Goal: Information Seeking & Learning: Learn about a topic

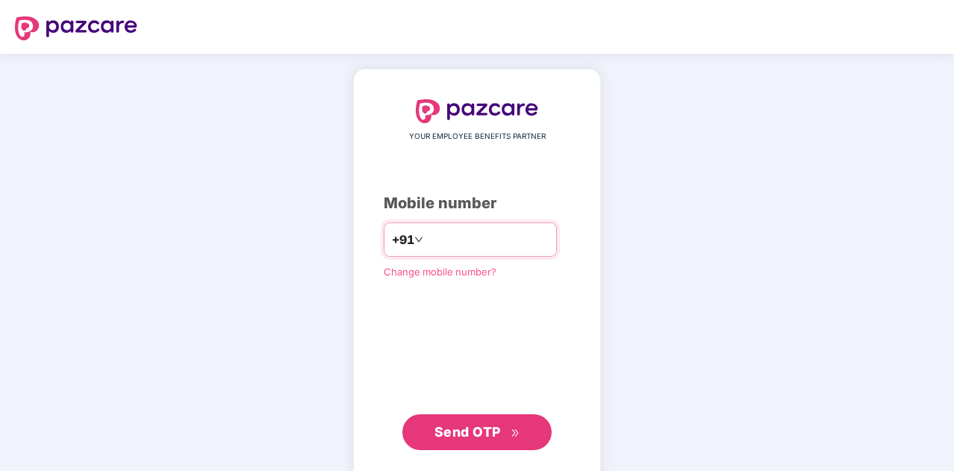
click at [498, 223] on div "+91" at bounding box center [470, 239] width 173 height 34
click at [491, 222] on div "YOUR EMPLOYEE BENEFITS PARTNER Mobile number +91 Change mobile number? Send OTP" at bounding box center [477, 274] width 187 height 351
type input "**********"
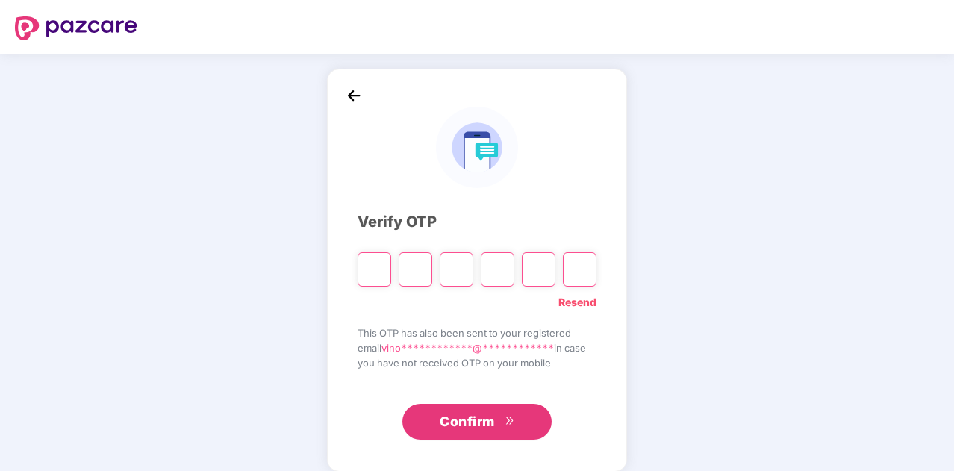
type input "*"
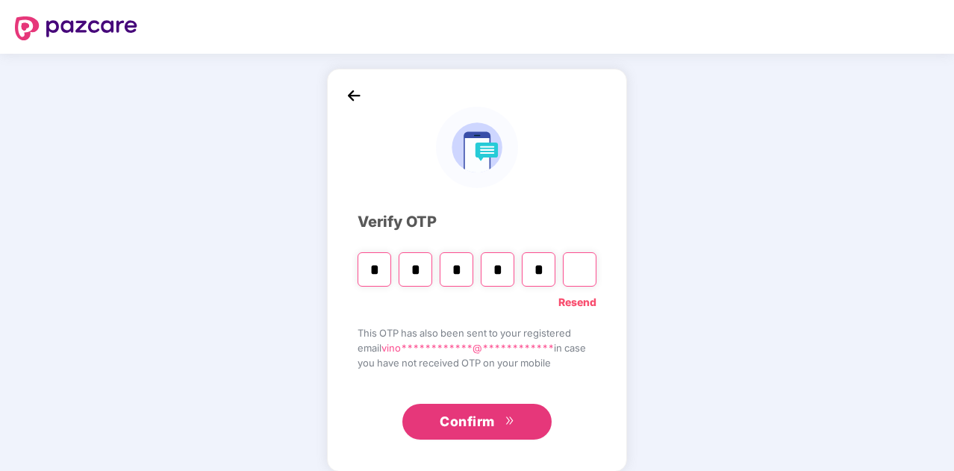
type input "*"
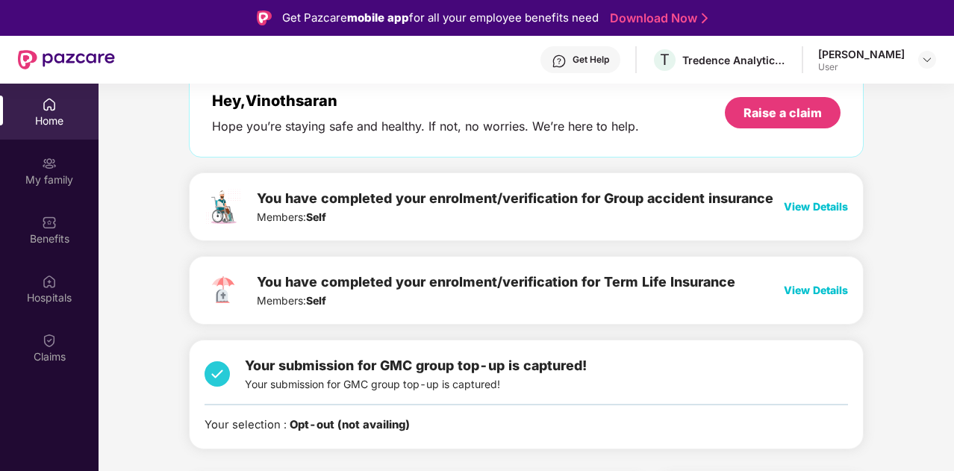
scroll to position [75, 0]
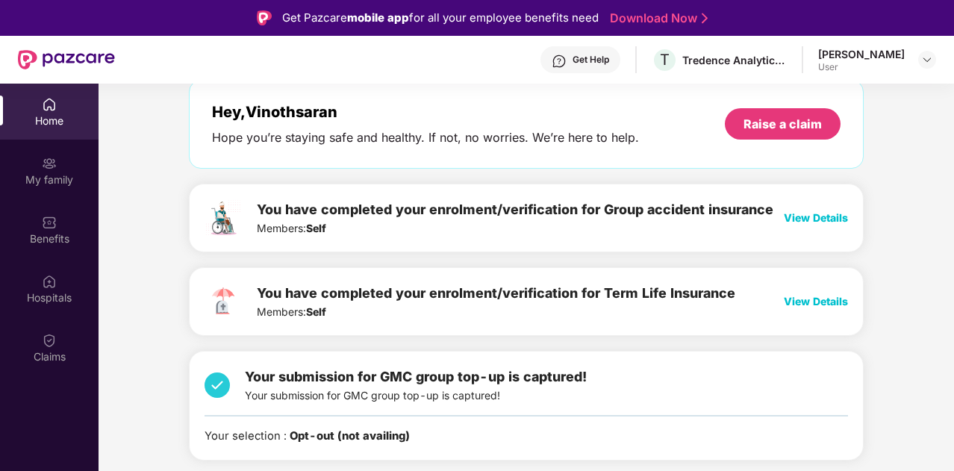
click at [798, 216] on span "View Details" at bounding box center [815, 217] width 64 height 13
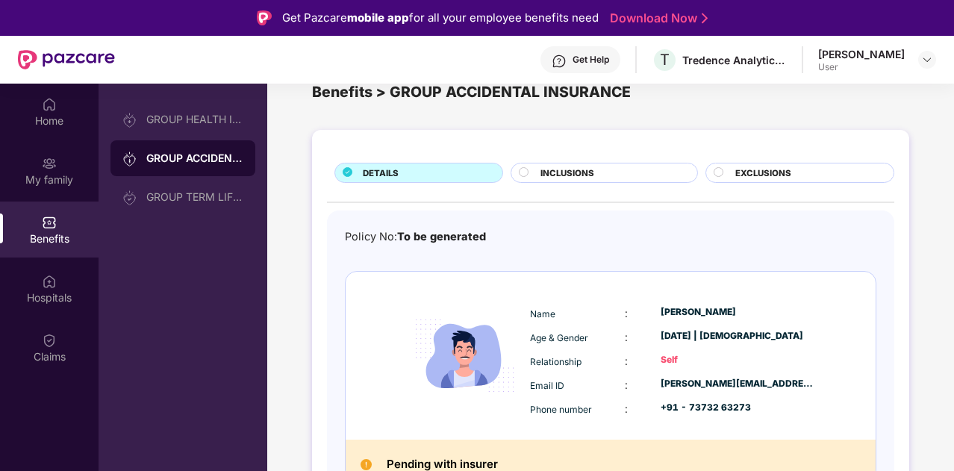
scroll to position [51, 0]
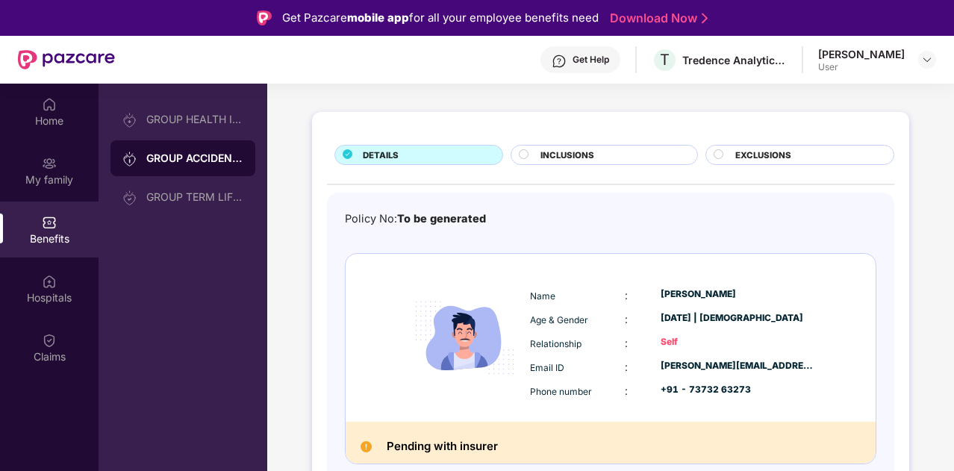
click at [578, 151] on span "INCLUSIONS" at bounding box center [567, 154] width 54 height 13
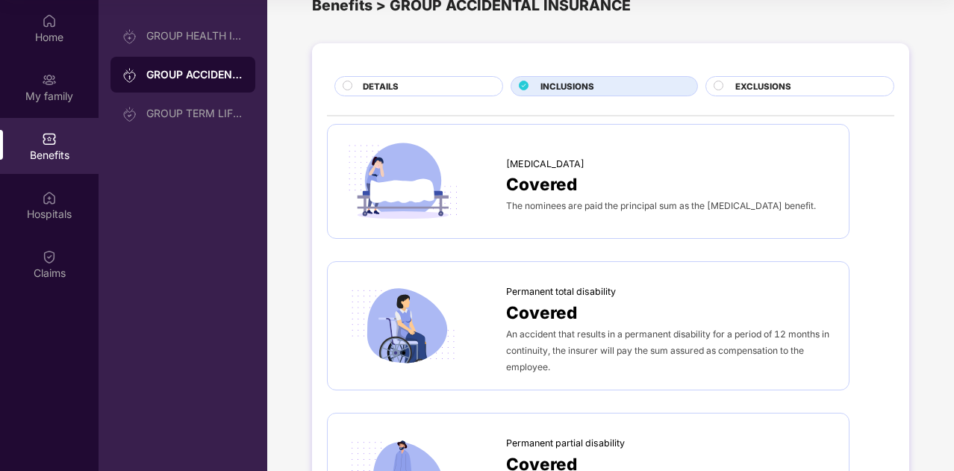
scroll to position [0, 0]
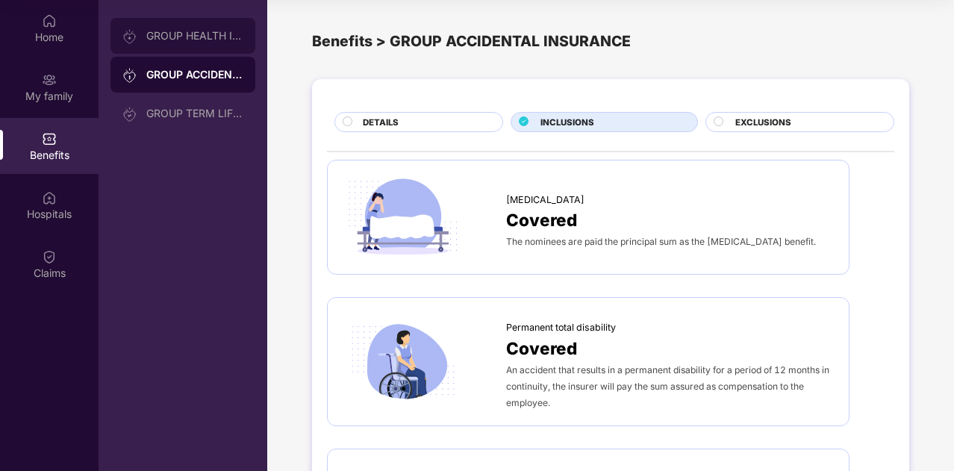
click at [198, 35] on div "GROUP HEALTH INSURANCE" at bounding box center [194, 36] width 97 height 12
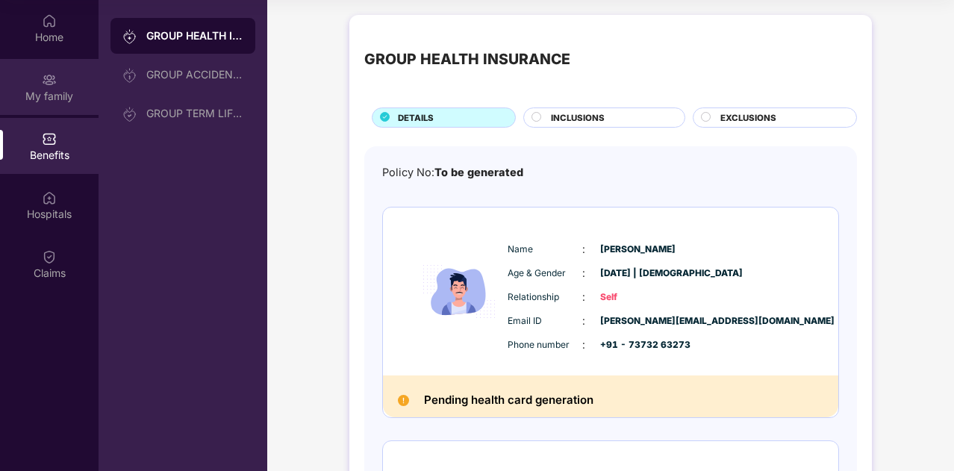
click at [47, 75] on img at bounding box center [49, 79] width 15 height 15
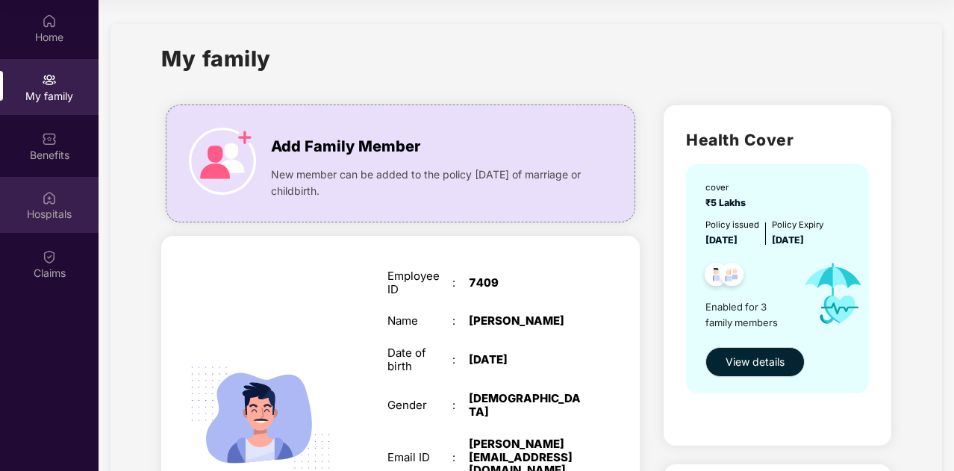
click at [60, 213] on div "Hospitals" at bounding box center [49, 214] width 98 height 15
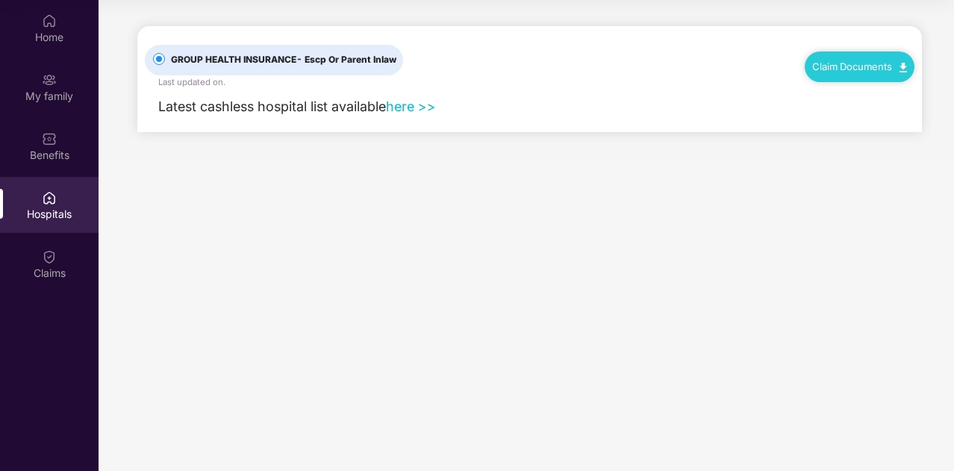
click at [402, 104] on link "here >>" at bounding box center [411, 106] width 50 height 16
click at [58, 133] on div "Benefits" at bounding box center [49, 146] width 98 height 56
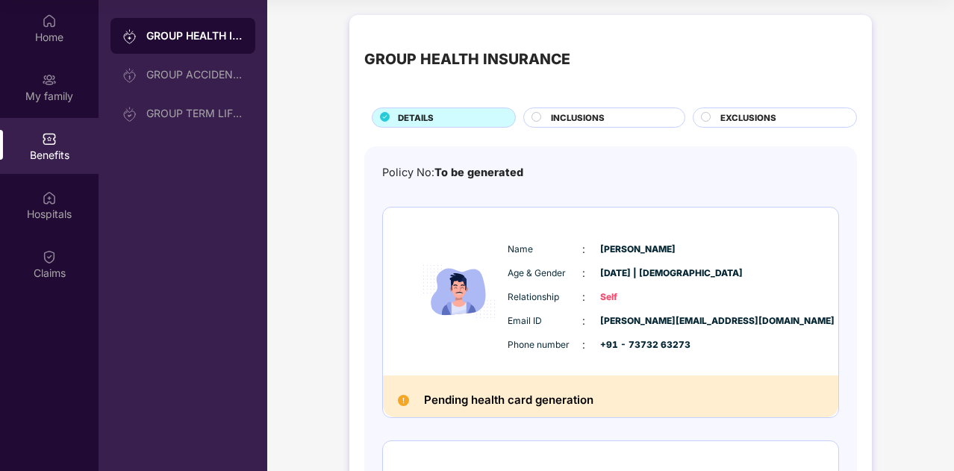
click at [604, 119] on div "INCLUSIONS" at bounding box center [610, 119] width 134 height 16
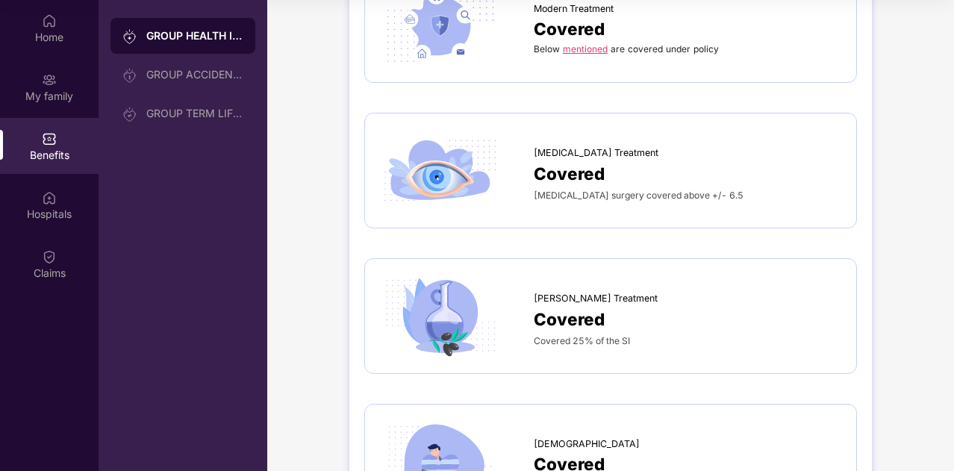
scroll to position [2434, 0]
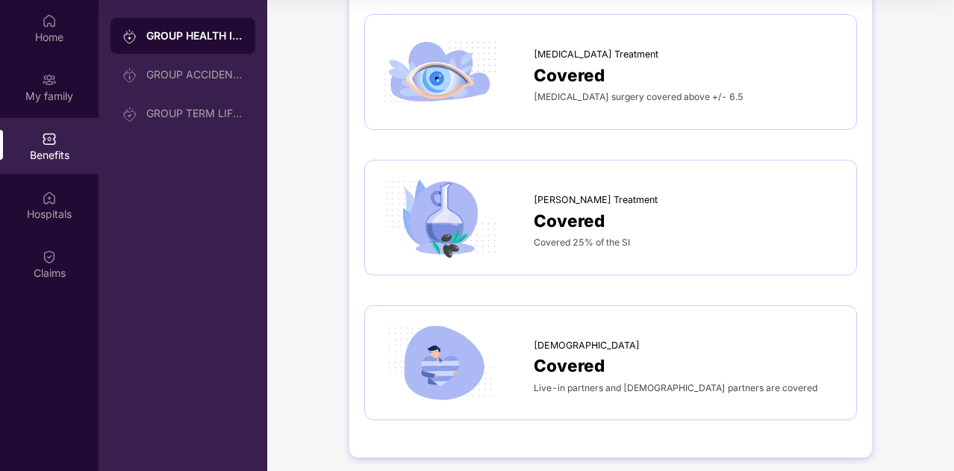
click at [581, 88] on div "[MEDICAL_DATA] surgery covered above +/- 6.5" at bounding box center [687, 96] width 307 height 16
click at [569, 62] on span "Covered" at bounding box center [569, 75] width 71 height 26
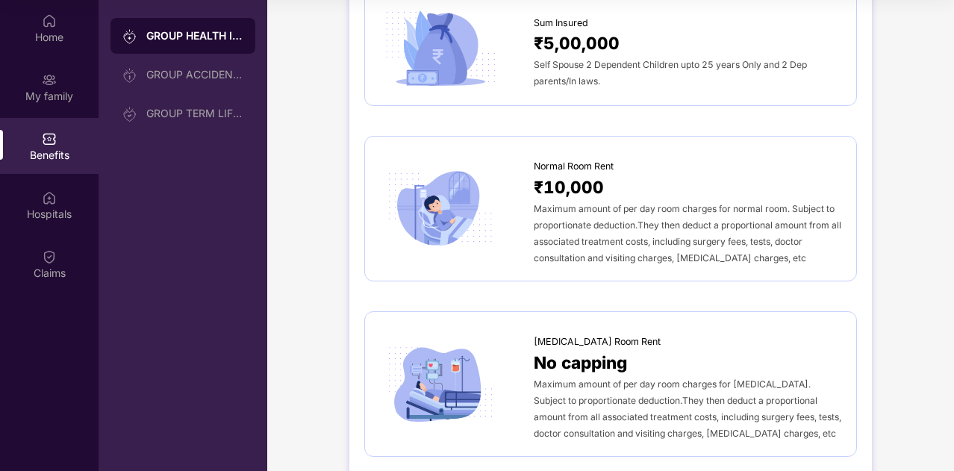
scroll to position [0, 0]
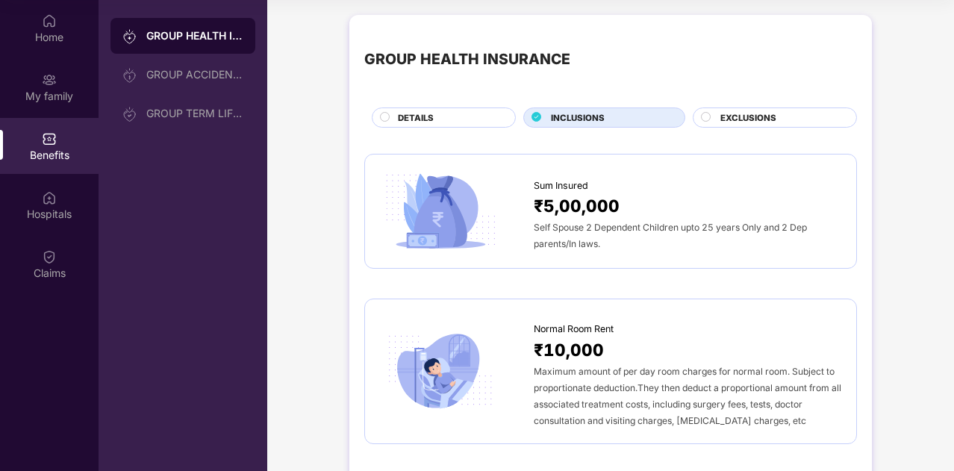
click at [735, 113] on span "EXCLUSIONS" at bounding box center [748, 117] width 56 height 13
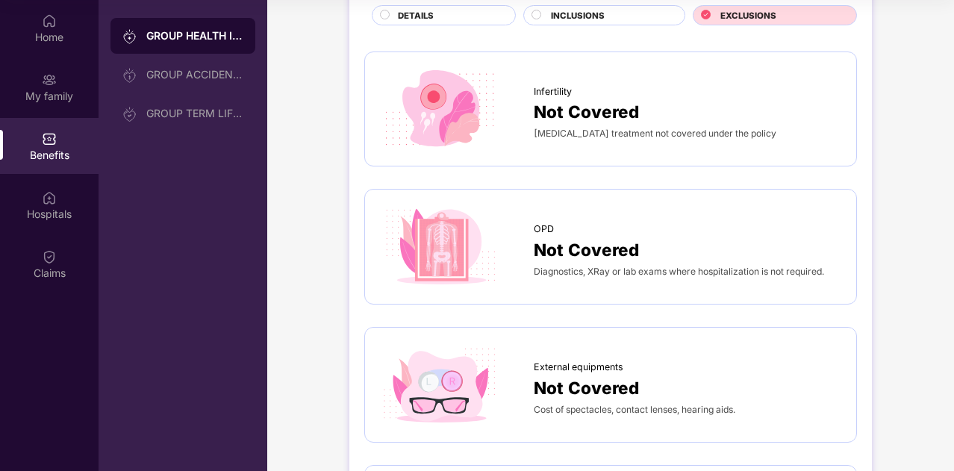
scroll to position [75, 0]
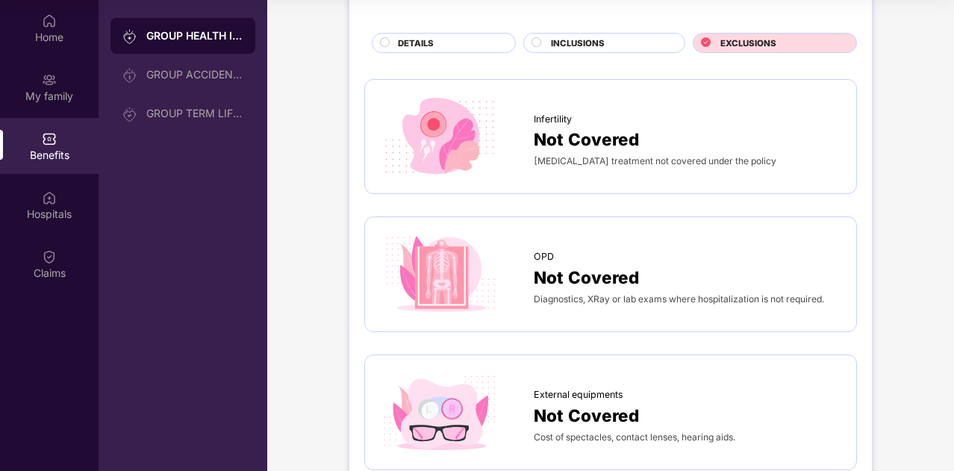
click at [603, 37] on span "INCLUSIONS" at bounding box center [578, 43] width 54 height 13
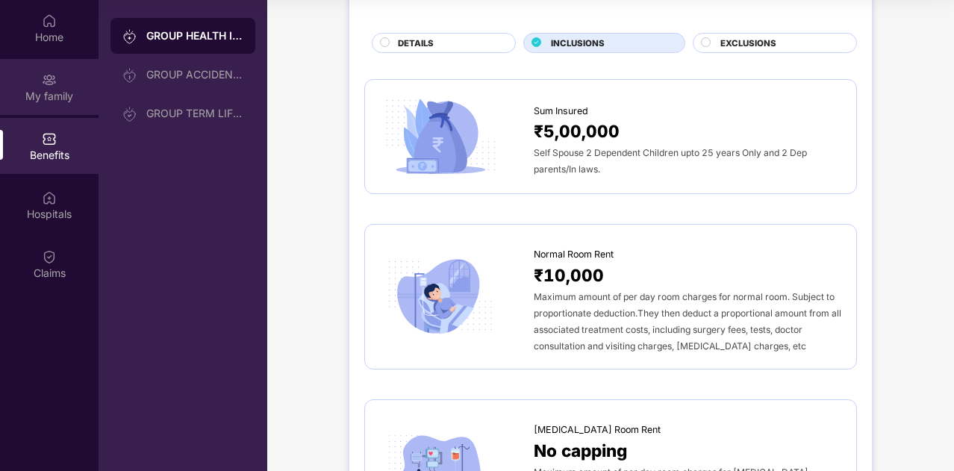
click at [66, 101] on div "My family" at bounding box center [49, 96] width 98 height 15
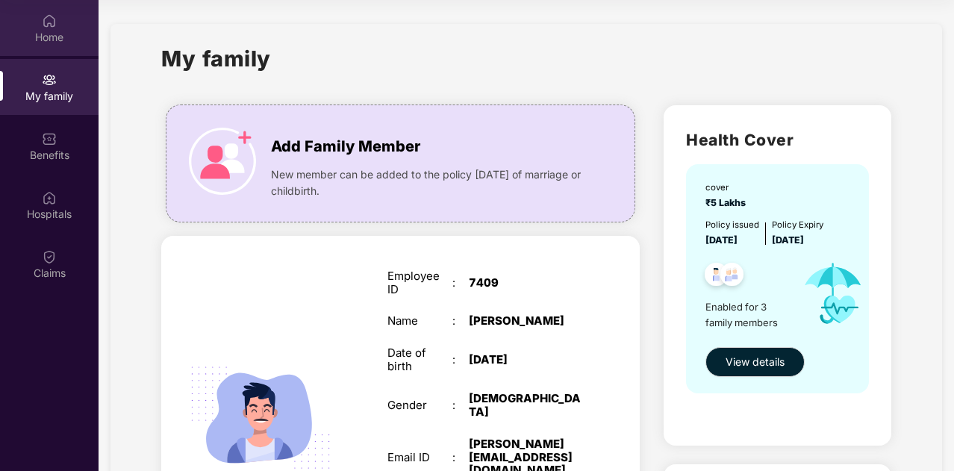
click at [48, 31] on div "Home" at bounding box center [49, 37] width 98 height 15
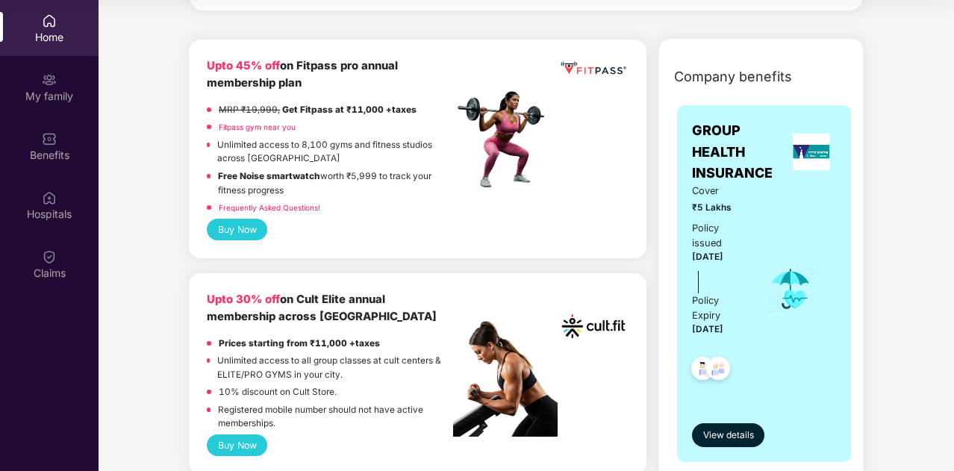
scroll to position [448, 0]
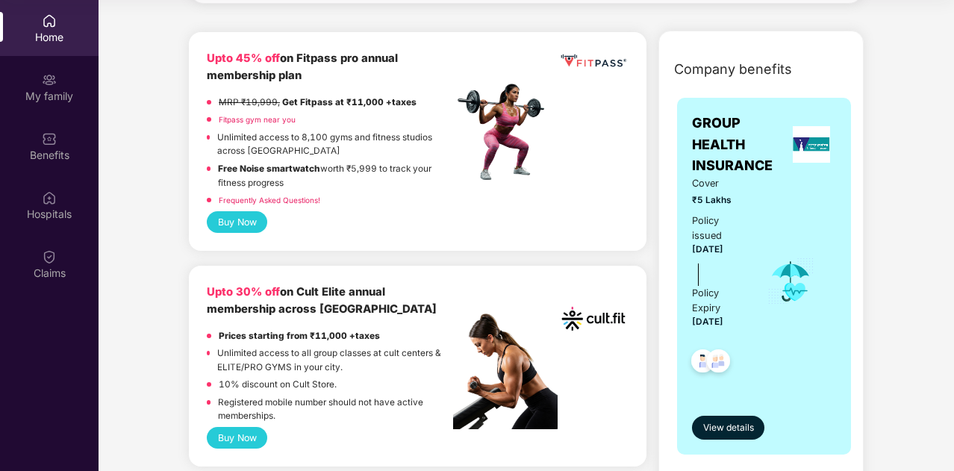
click at [249, 117] on link "Fitpass gym near you" at bounding box center [257, 119] width 77 height 9
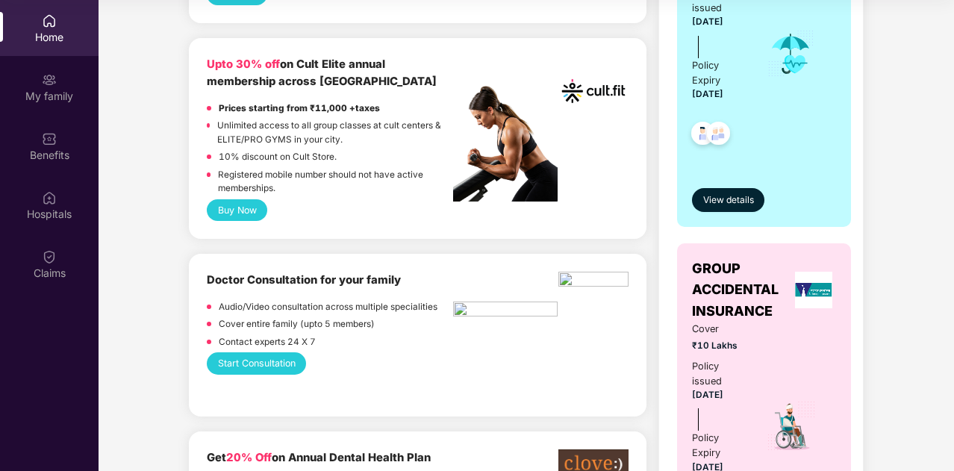
scroll to position [597, 0]
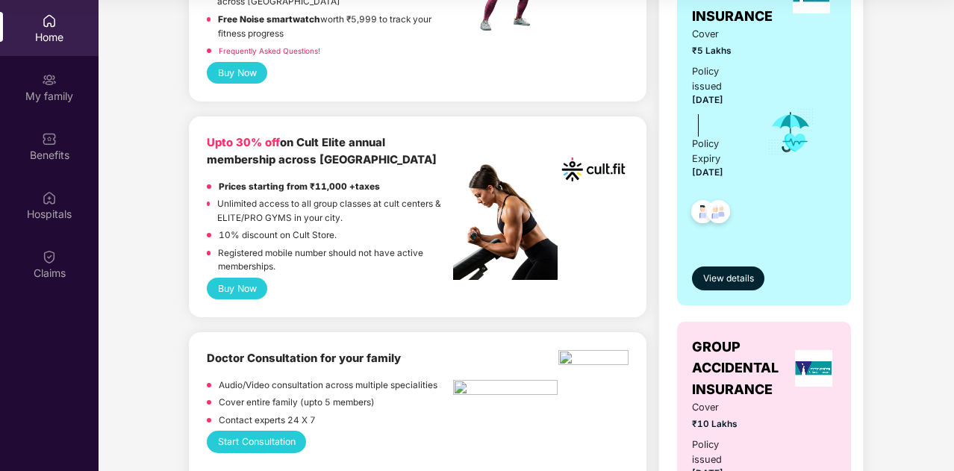
drag, startPoint x: 237, startPoint y: 283, endPoint x: 228, endPoint y: 291, distance: 12.1
click at [228, 291] on button "Buy Now" at bounding box center [237, 289] width 60 height 22
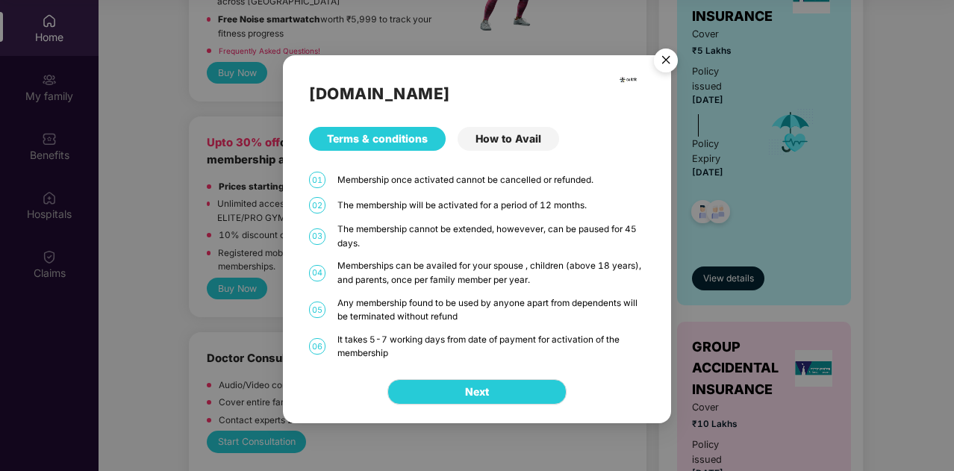
click at [488, 145] on div "How to Avail" at bounding box center [507, 139] width 101 height 24
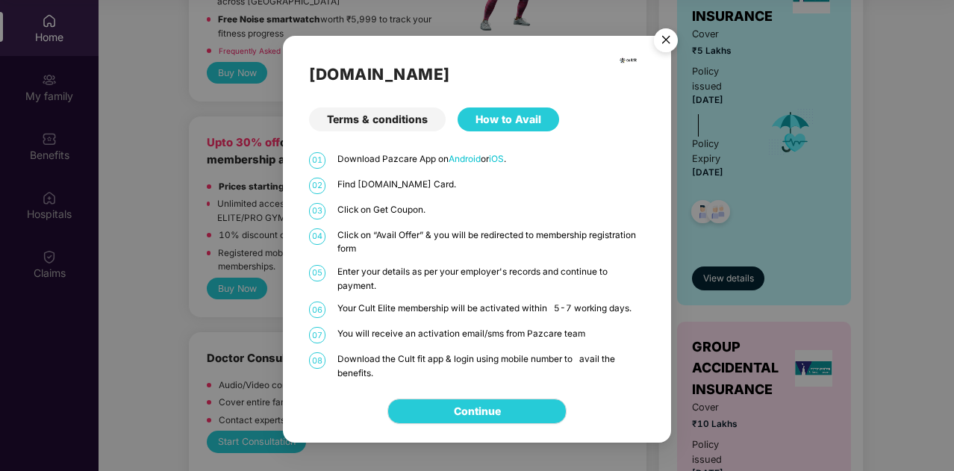
click at [394, 120] on div "Terms & conditions" at bounding box center [377, 119] width 137 height 24
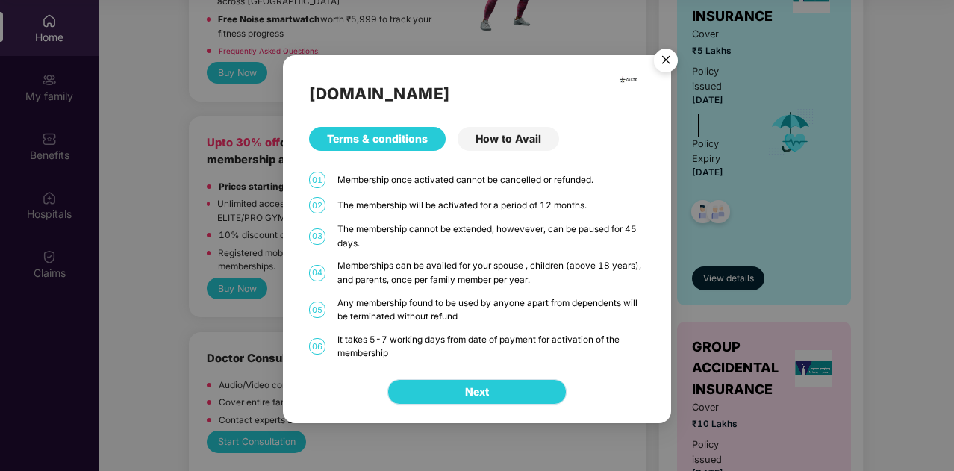
click at [448, 392] on button "Next" at bounding box center [476, 391] width 179 height 25
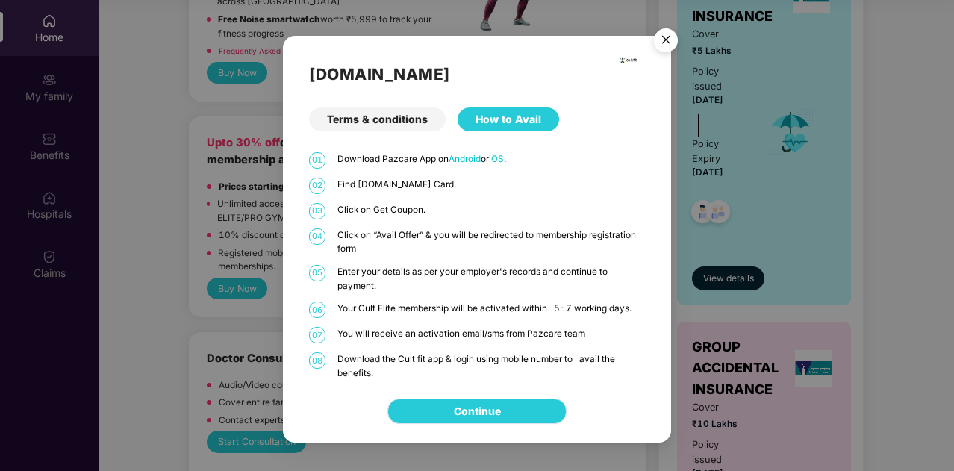
click at [454, 403] on link "Continue" at bounding box center [477, 411] width 47 height 16
click at [666, 39] on img "Close" at bounding box center [666, 43] width 42 height 42
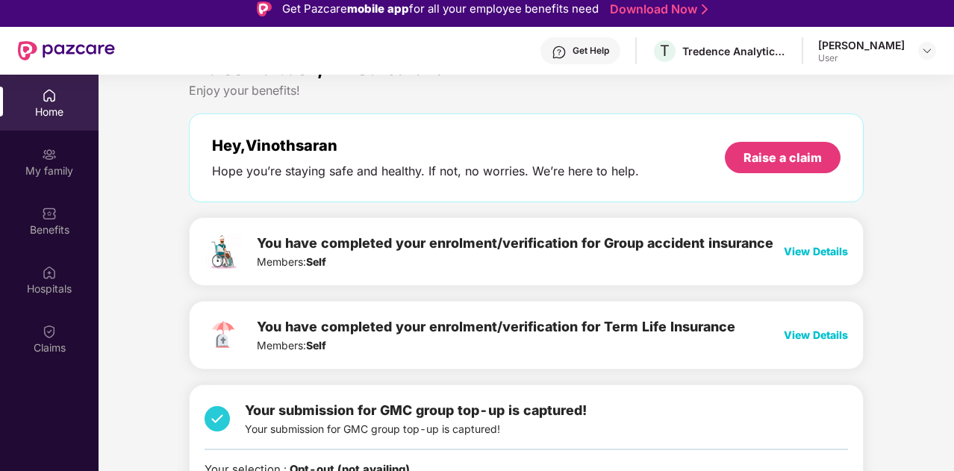
scroll to position [0, 0]
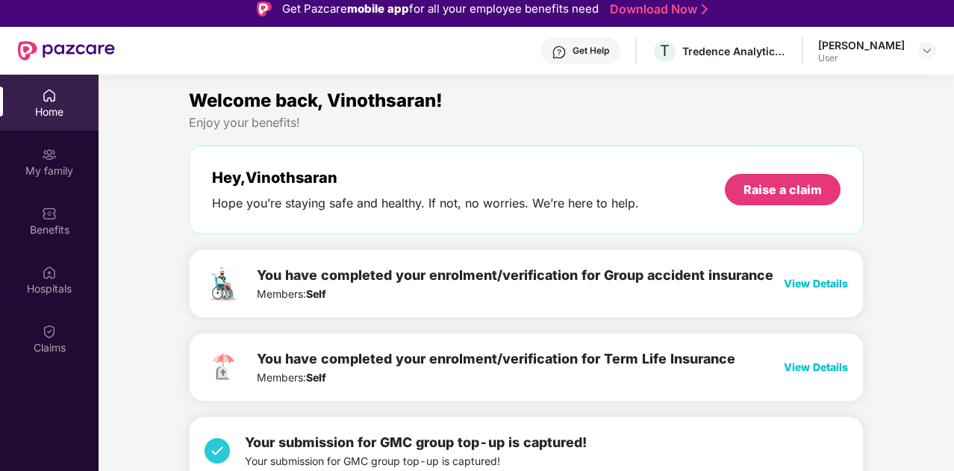
click at [875, 38] on div "[PERSON_NAME]" at bounding box center [861, 45] width 87 height 14
click at [927, 49] on img at bounding box center [927, 51] width 12 height 12
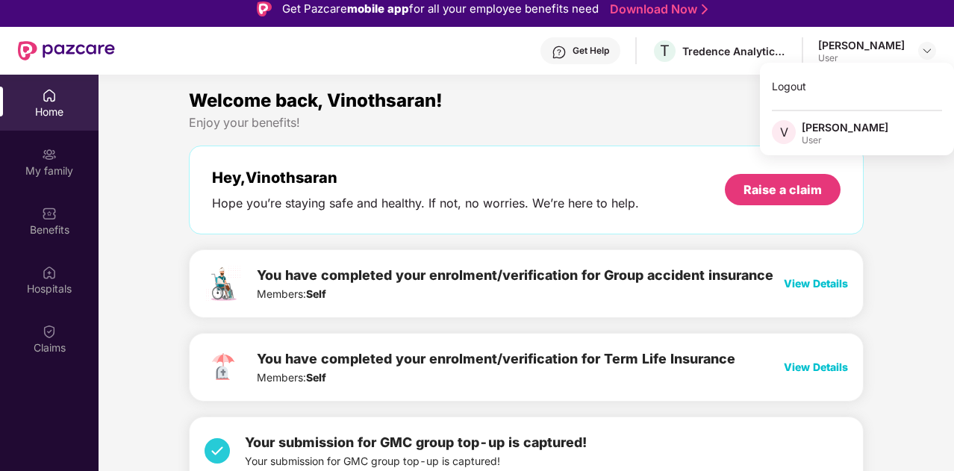
click at [818, 50] on div "[PERSON_NAME]" at bounding box center [861, 45] width 87 height 14
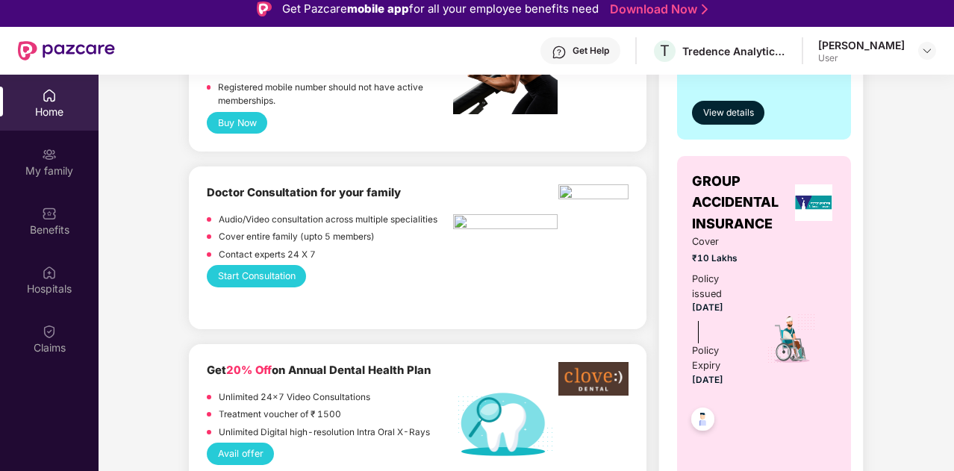
scroll to position [895, 0]
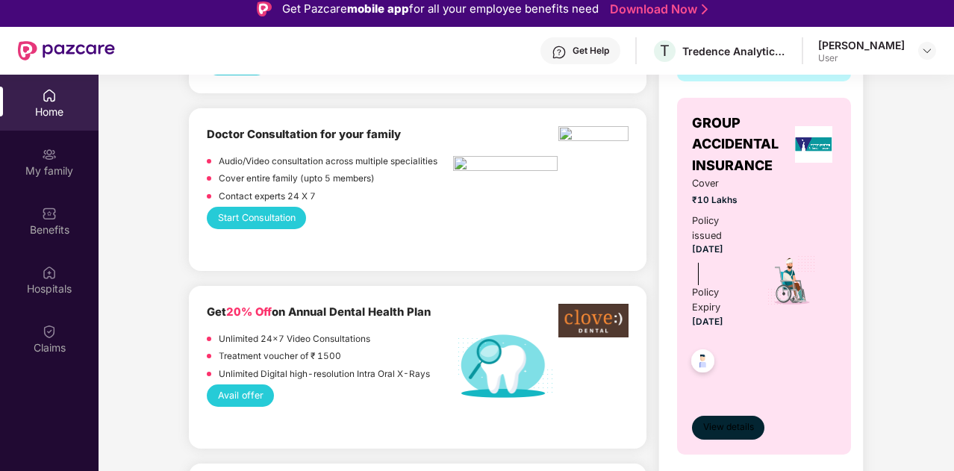
click at [736, 431] on span "View details" at bounding box center [728, 427] width 51 height 14
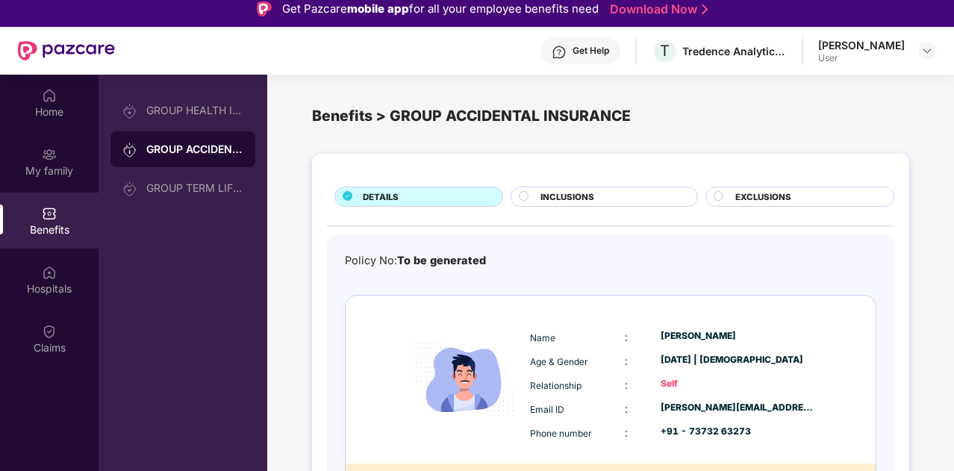
click at [627, 191] on div "INCLUSIONS" at bounding box center [611, 198] width 156 height 16
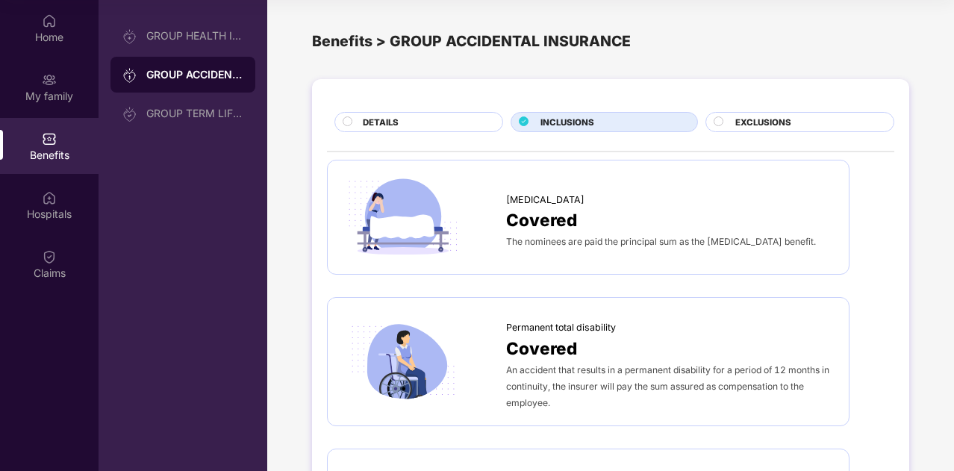
click at [744, 129] on div "EXCLUSIONS" at bounding box center [807, 124] width 158 height 16
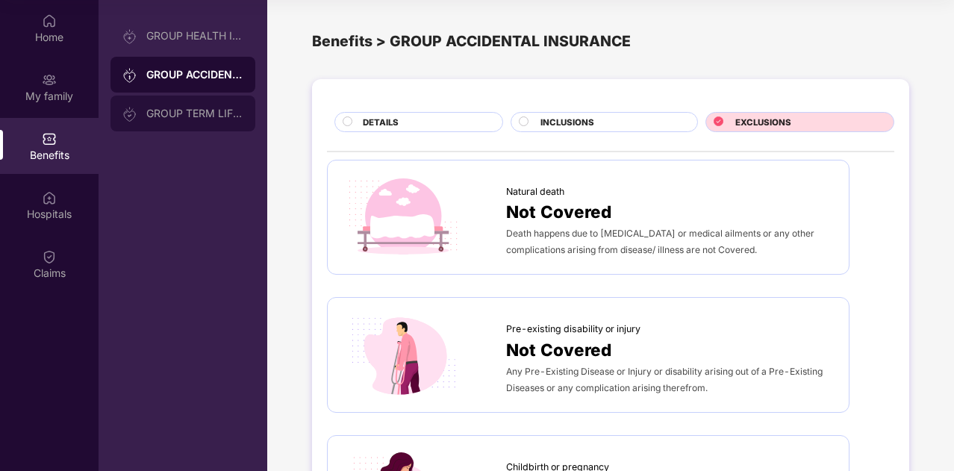
click at [198, 104] on div "GROUP TERM LIFE INSURANCE" at bounding box center [182, 114] width 145 height 36
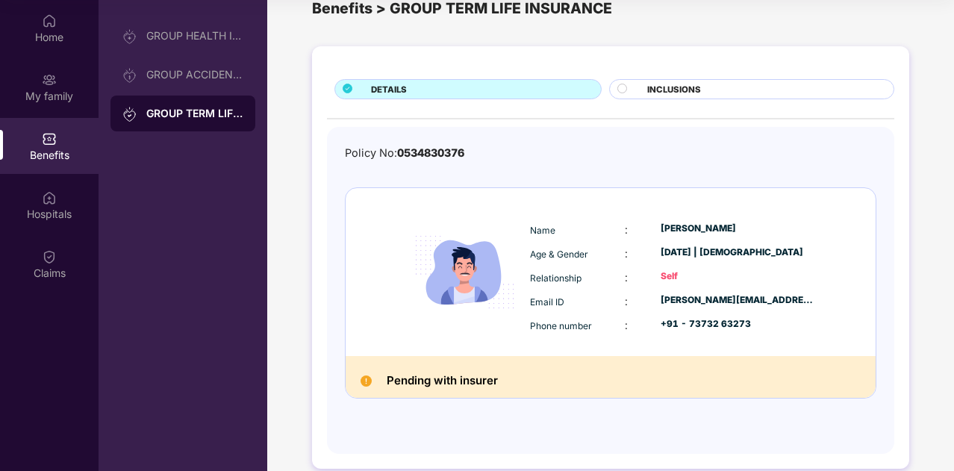
scroll to position [51, 0]
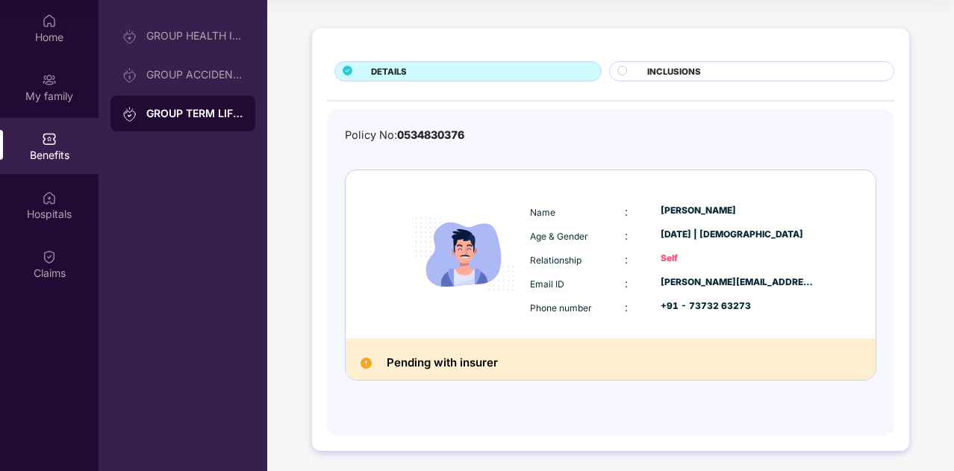
click at [635, 69] on div at bounding box center [628, 73] width 22 height 14
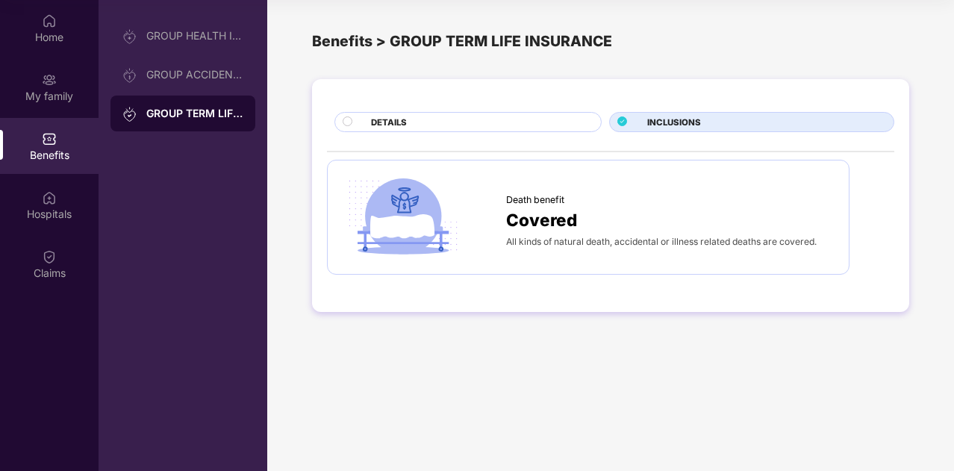
click at [494, 119] on div "DETAILS" at bounding box center [478, 124] width 230 height 16
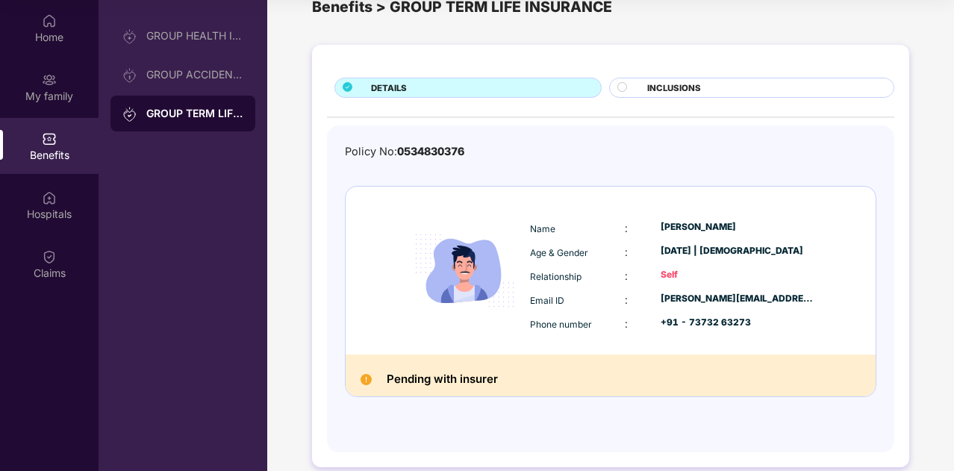
scroll to position [51, 0]
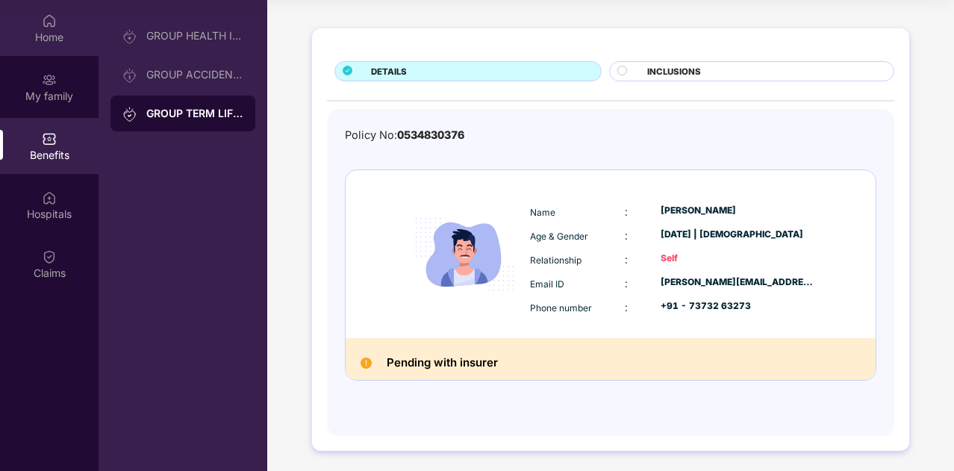
click at [75, 25] on div "Home" at bounding box center [49, 28] width 98 height 56
